Goal: Find specific page/section: Find specific page/section

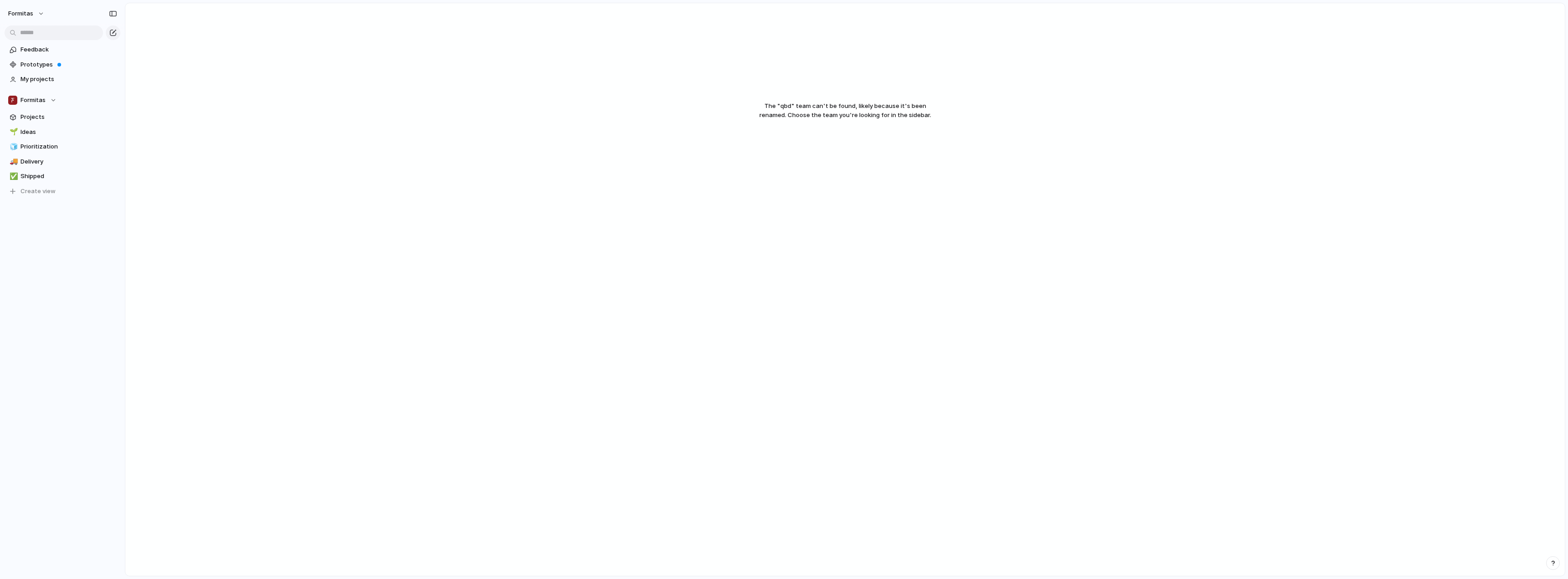
click at [53, 90] on section "Formitas Projects 🌱 Ideas 🧊 Prioritization 🚚 Delivery ✅ Shipped To pick up a dr…" at bounding box center [62, 142] width 125 height 112
click at [45, 98] on div "Formitas" at bounding box center [32, 100] width 49 height 9
click at [50, 182] on span "Qubedoo" at bounding box center [41, 183] width 26 height 9
